Goal: Task Accomplishment & Management: Manage account settings

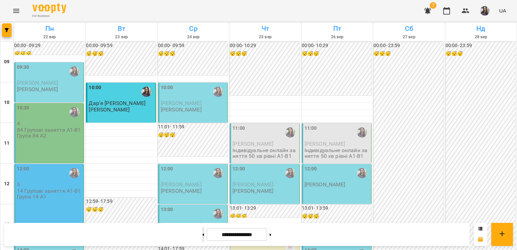
click at [203, 233] on icon at bounding box center [204, 234] width 2 height 3
type input "**********"
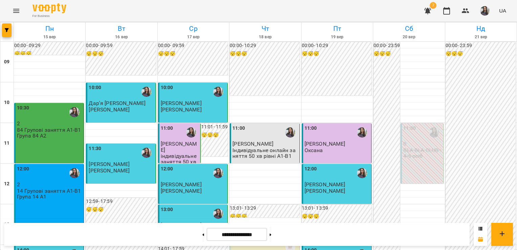
scroll to position [349, 0]
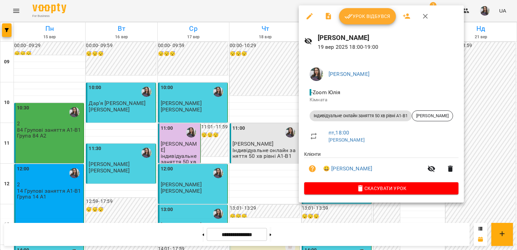
click at [357, 14] on span "Урок відбувся" at bounding box center [368, 16] width 46 height 8
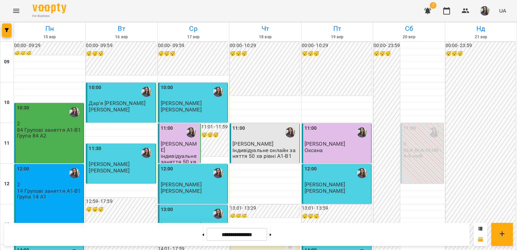
scroll to position [391, 0]
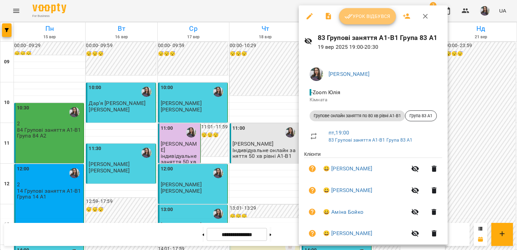
click at [354, 22] on button "Урок відбувся" at bounding box center [367, 16] width 57 height 16
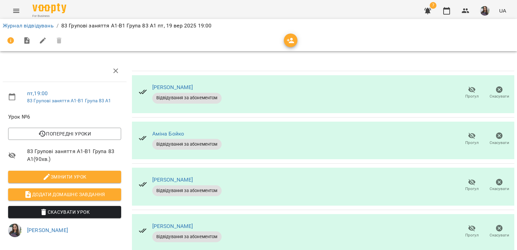
click at [467, 94] on span "Прогул" at bounding box center [473, 96] width 14 height 6
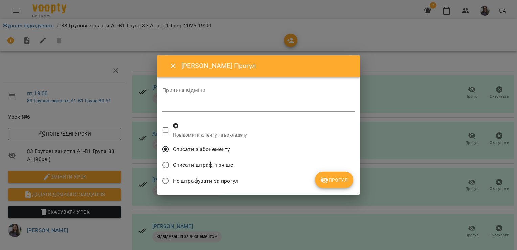
click at [341, 179] on span "Прогул" at bounding box center [334, 180] width 27 height 8
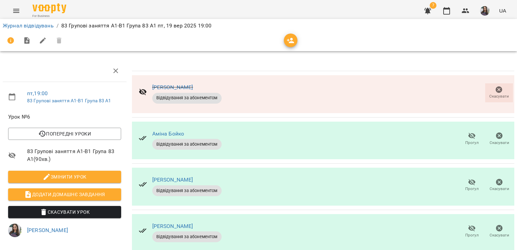
click at [463, 136] on span "Прогул" at bounding box center [472, 139] width 19 height 14
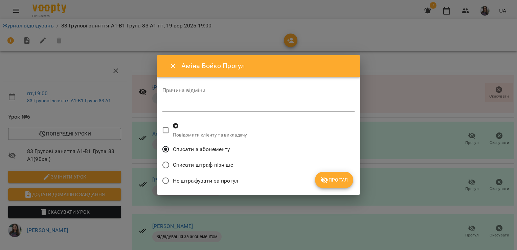
click at [344, 181] on span "Прогул" at bounding box center [334, 180] width 27 height 8
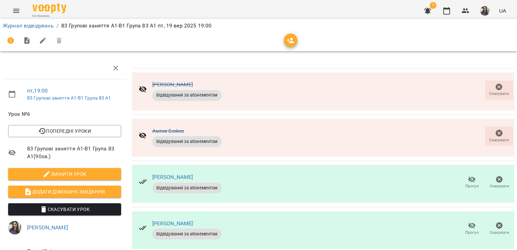
scroll to position [47, 0]
click at [469, 176] on icon "button" at bounding box center [472, 179] width 7 height 6
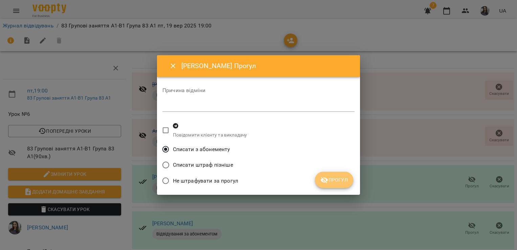
click at [343, 183] on span "Прогул" at bounding box center [334, 180] width 27 height 8
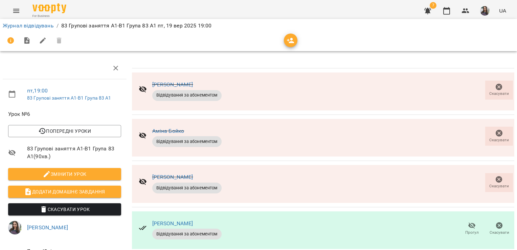
scroll to position [87, 0]
click at [468, 221] on icon "button" at bounding box center [472, 225] width 8 height 8
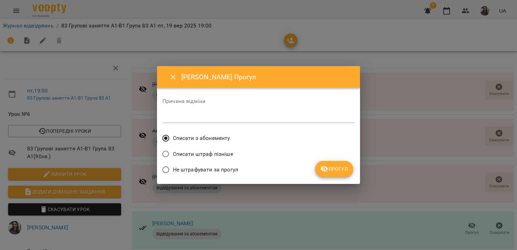
click at [349, 169] on button "Прогул" at bounding box center [334, 169] width 38 height 16
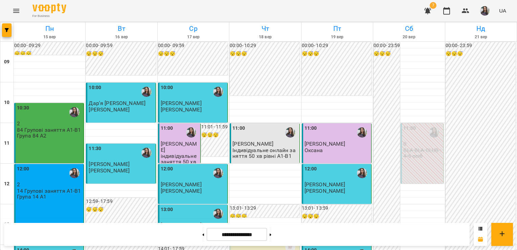
scroll to position [49, 0]
click at [408, 147] on p "BLA BLA CLUB : 4-5 осіб" at bounding box center [423, 153] width 38 height 12
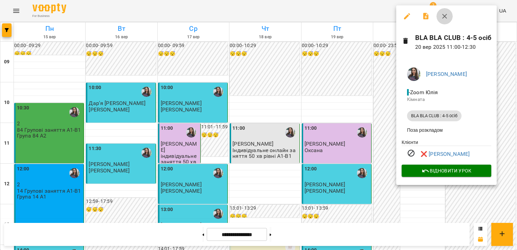
click at [446, 18] on icon "button" at bounding box center [445, 16] width 5 height 5
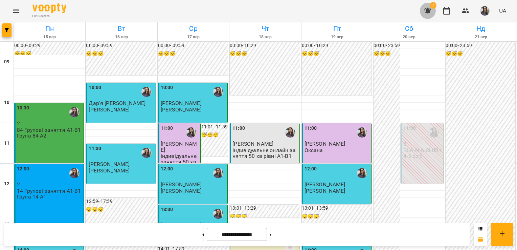
click at [431, 9] on icon "button" at bounding box center [428, 11] width 7 height 6
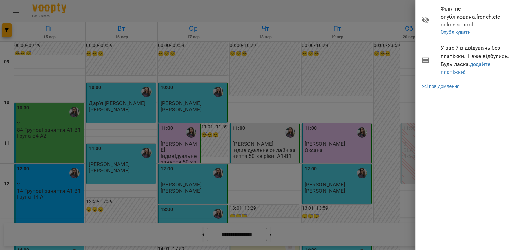
click at [384, 13] on div at bounding box center [258, 125] width 517 height 250
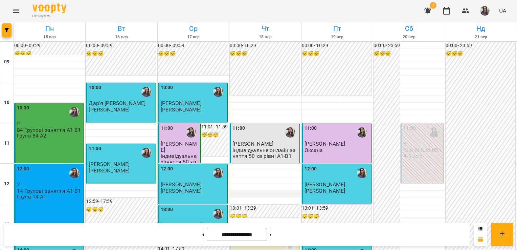
scroll to position [391, 0]
click at [272, 232] on button at bounding box center [271, 234] width 2 height 15
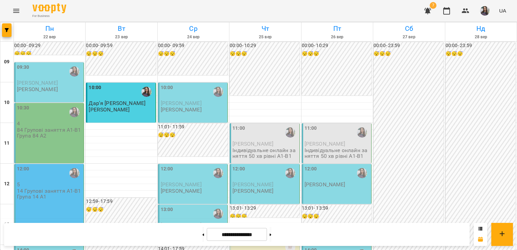
scroll to position [348, 0]
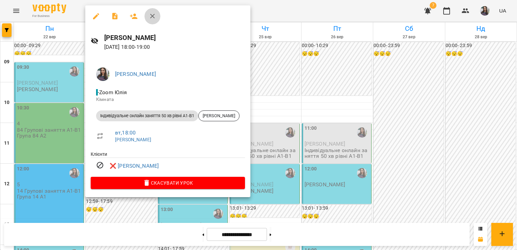
click at [152, 16] on icon "button" at bounding box center [153, 16] width 8 height 8
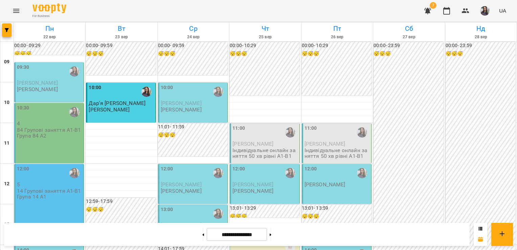
scroll to position [35, 0]
click at [272, 236] on button at bounding box center [271, 234] width 2 height 15
type input "**********"
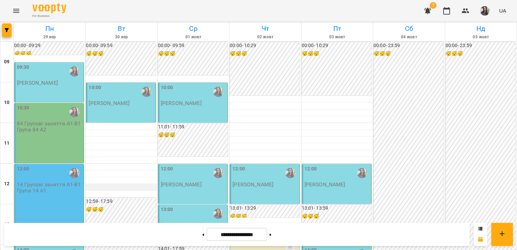
scroll to position [0, 0]
